Goal: Transaction & Acquisition: Subscribe to service/newsletter

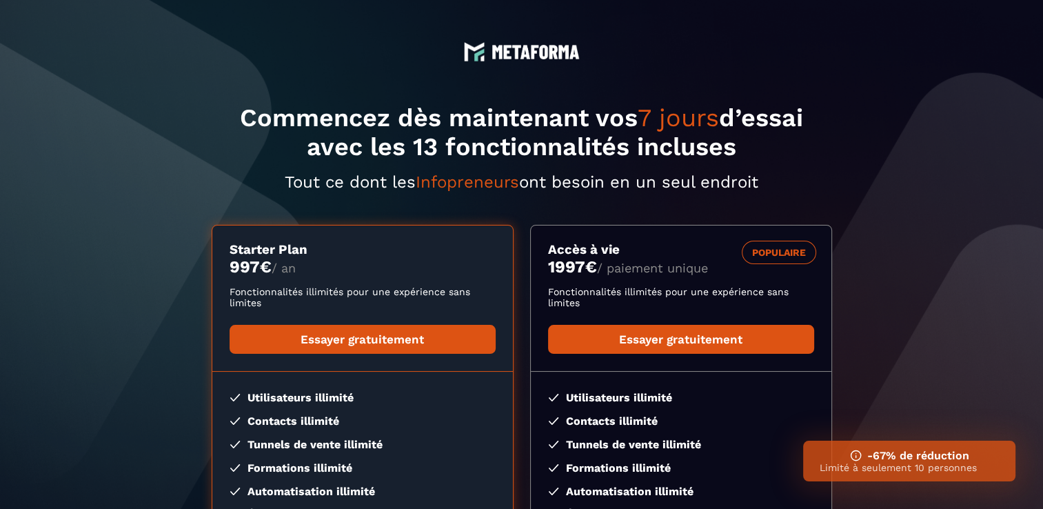
click at [858, 461] on img at bounding box center [856, 455] width 12 height 12
click at [880, 460] on h3 "-67% de réduction" at bounding box center [909, 455] width 179 height 13
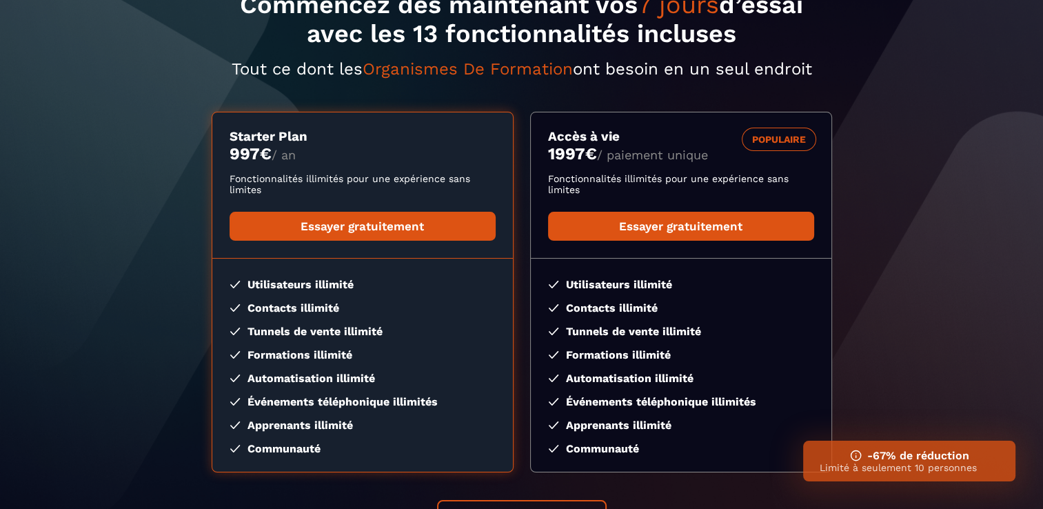
scroll to position [138, 0]
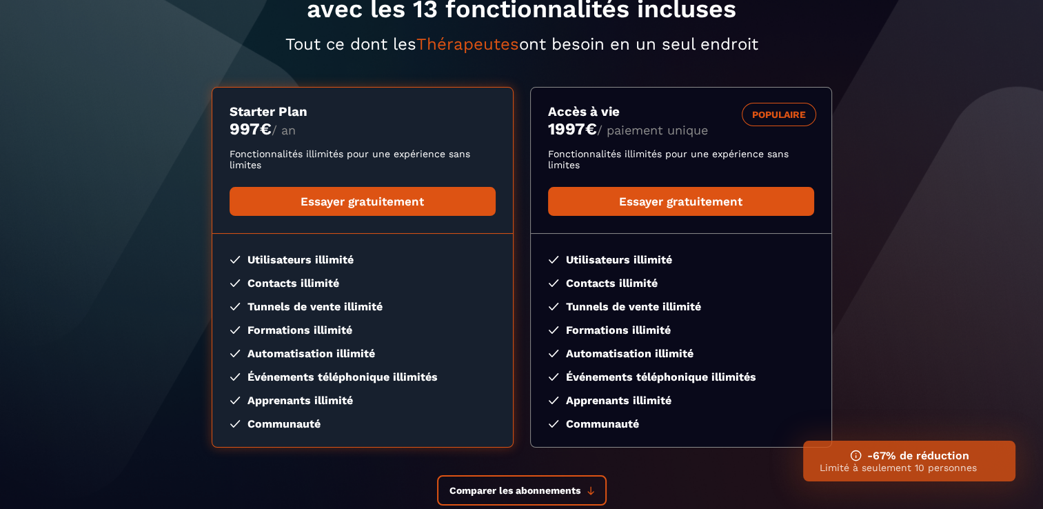
click at [853, 452] on img at bounding box center [856, 455] width 12 height 12
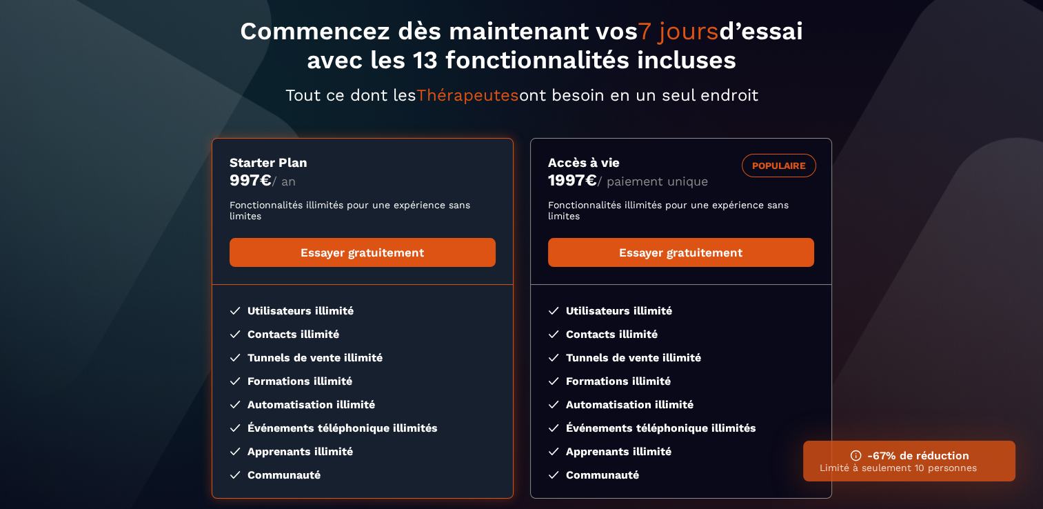
scroll to position [0, 0]
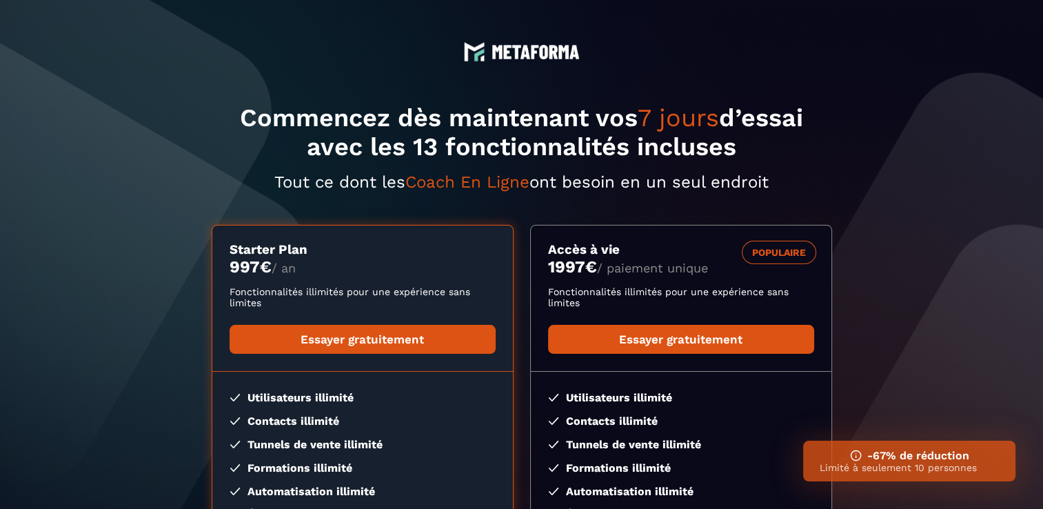
click at [924, 465] on p "Limité à seulement 10 personnes" at bounding box center [909, 467] width 179 height 11
click at [855, 455] on img at bounding box center [856, 455] width 12 height 12
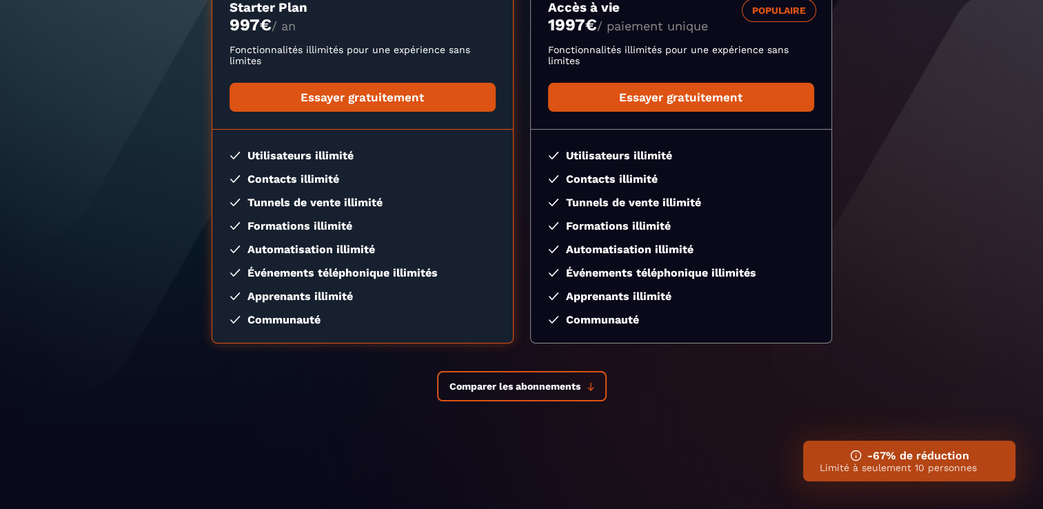
scroll to position [245, 0]
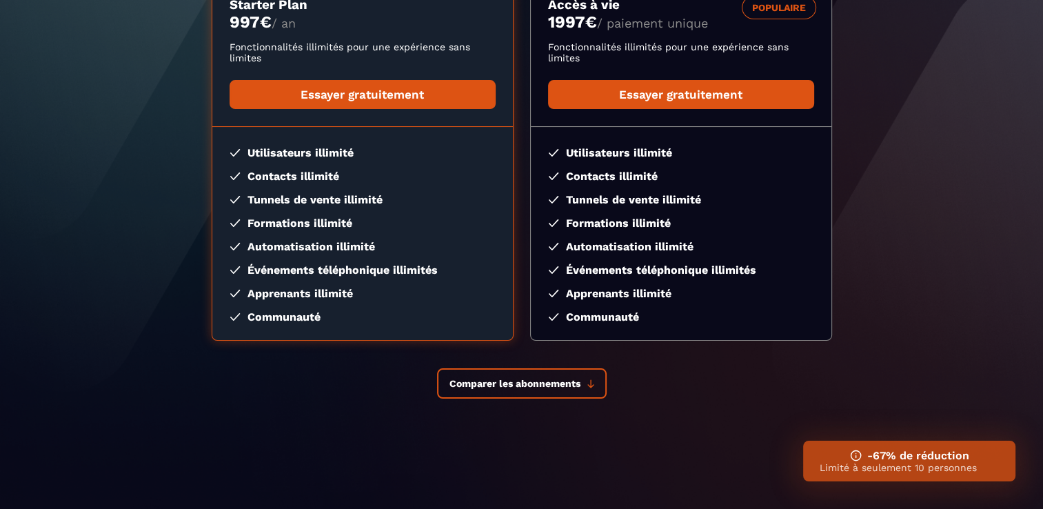
click at [855, 452] on img at bounding box center [856, 455] width 12 height 12
click at [951, 462] on p "Limité à seulement 10 personnes" at bounding box center [909, 467] width 179 height 11
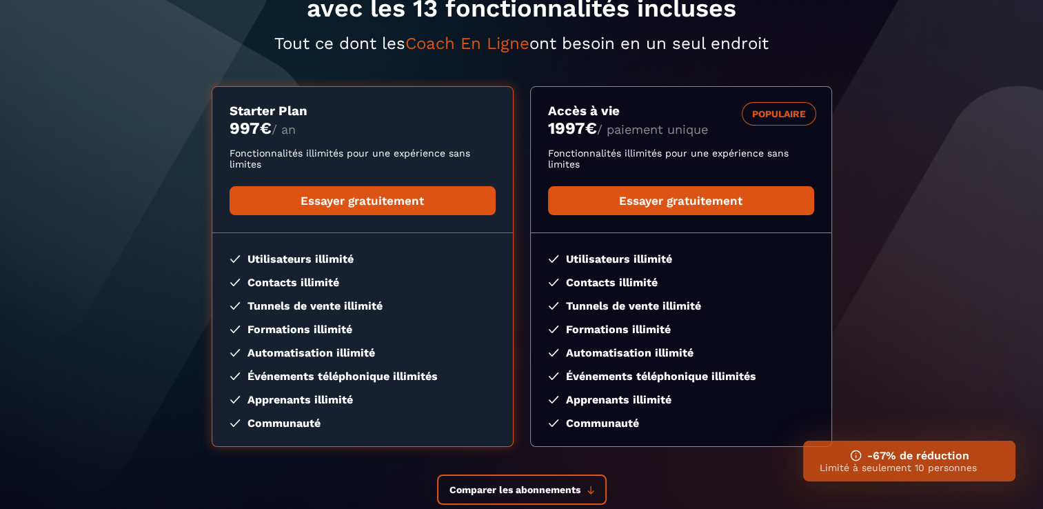
scroll to position [0, 0]
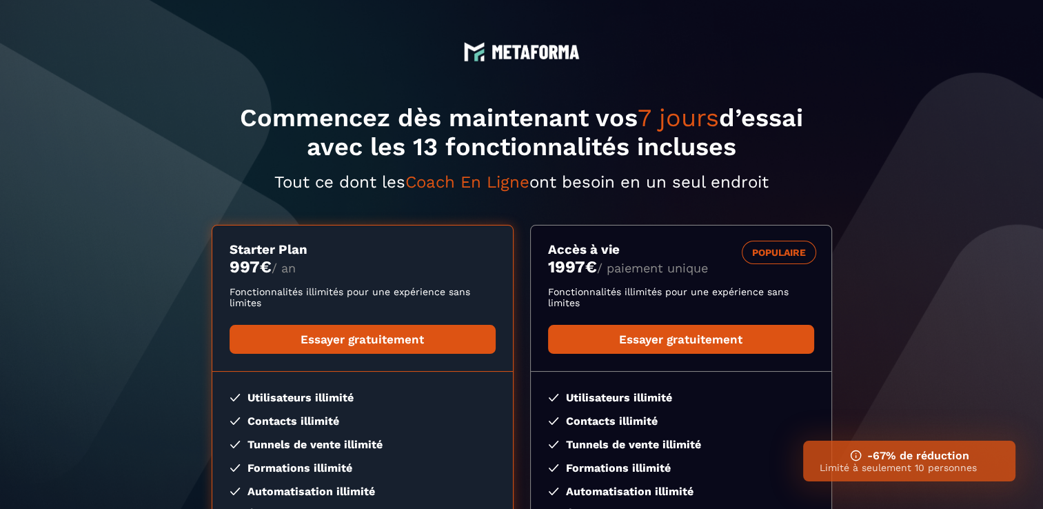
click at [922, 460] on h3 "-67% de réduction" at bounding box center [909, 455] width 179 height 13
click at [922, 459] on h3 "-67% de réduction" at bounding box center [909, 455] width 179 height 13
click at [465, 194] on div "Commencez dès maintenant vos 7 jours d’essai avec les 13 fonctionnalités inclus…" at bounding box center [522, 344] width 620 height 482
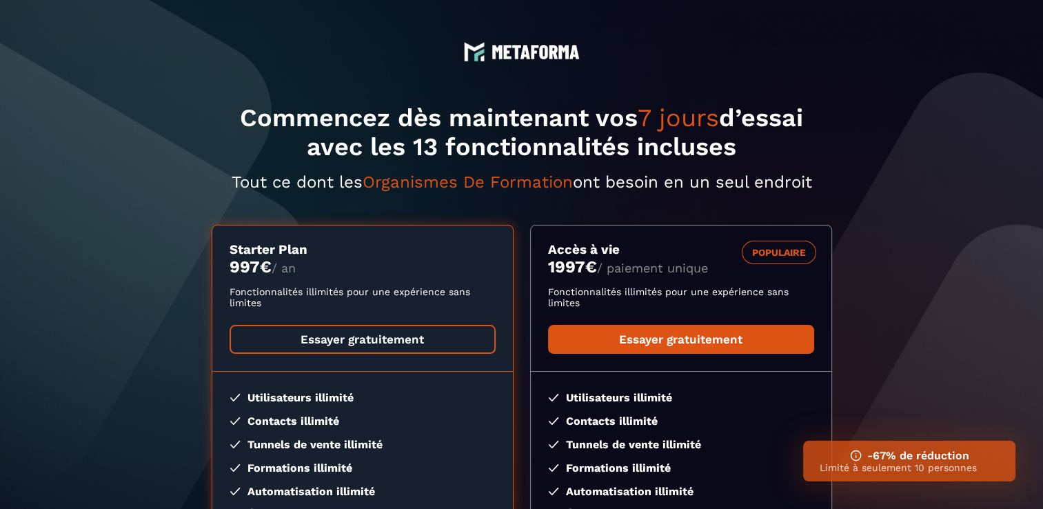
click at [414, 341] on link "Essayer gratuitement" at bounding box center [363, 339] width 266 height 29
